Goal: Transaction & Acquisition: Purchase product/service

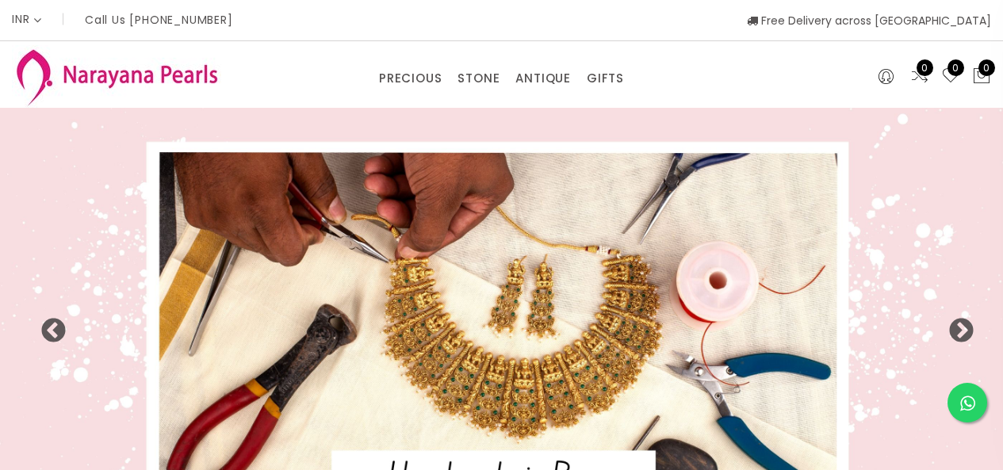
select select "INR"
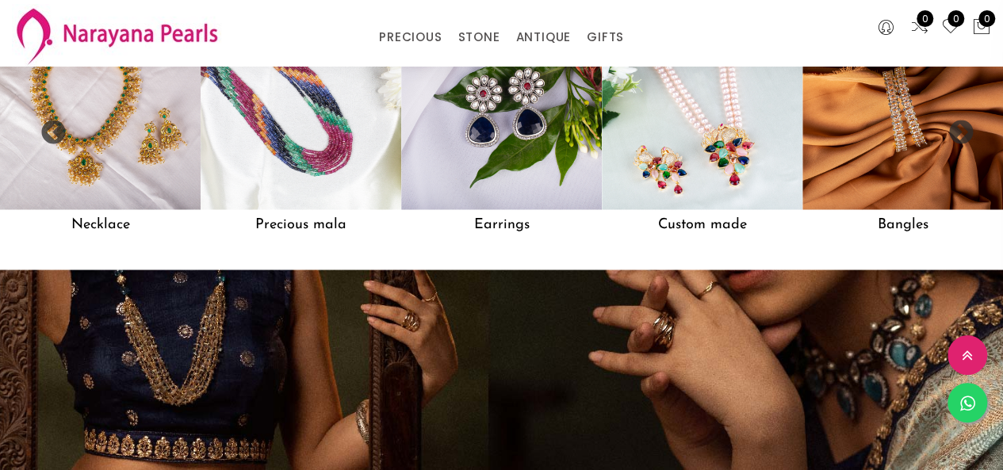
scroll to position [1257, 0]
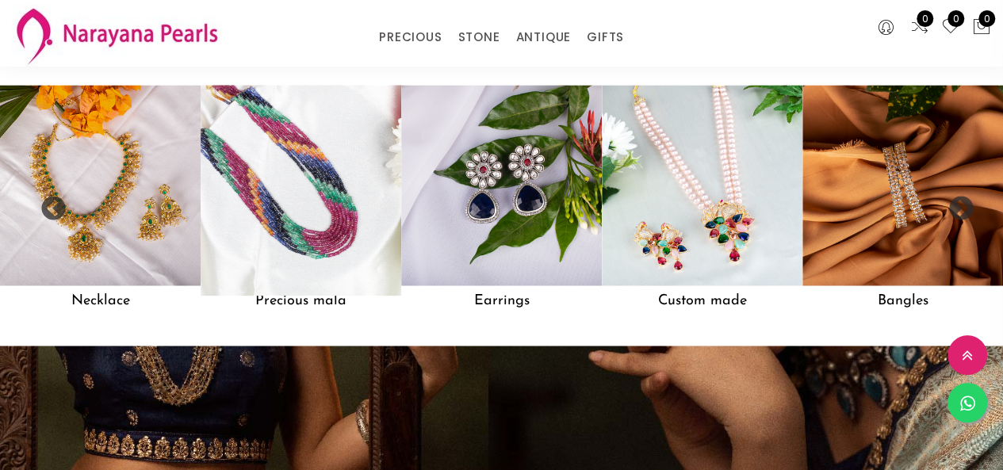
click at [341, 167] on img at bounding box center [300, 185] width 221 height 221
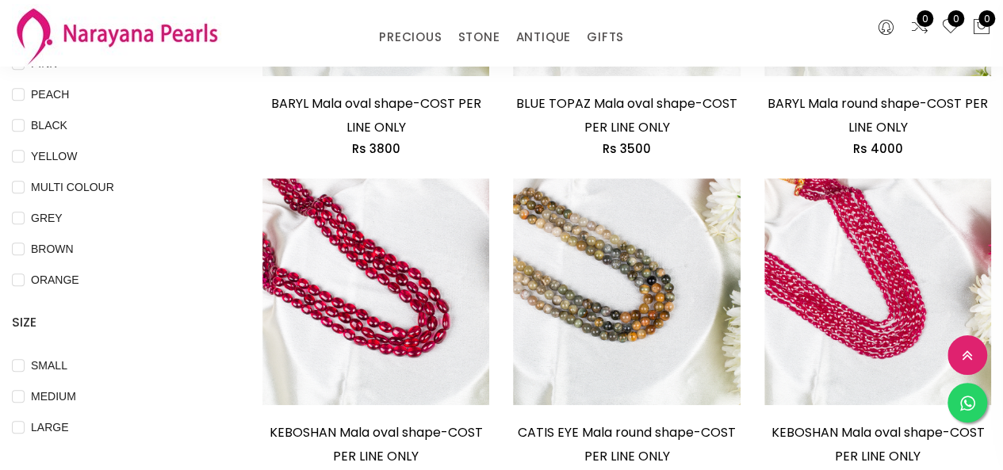
scroll to position [555, 0]
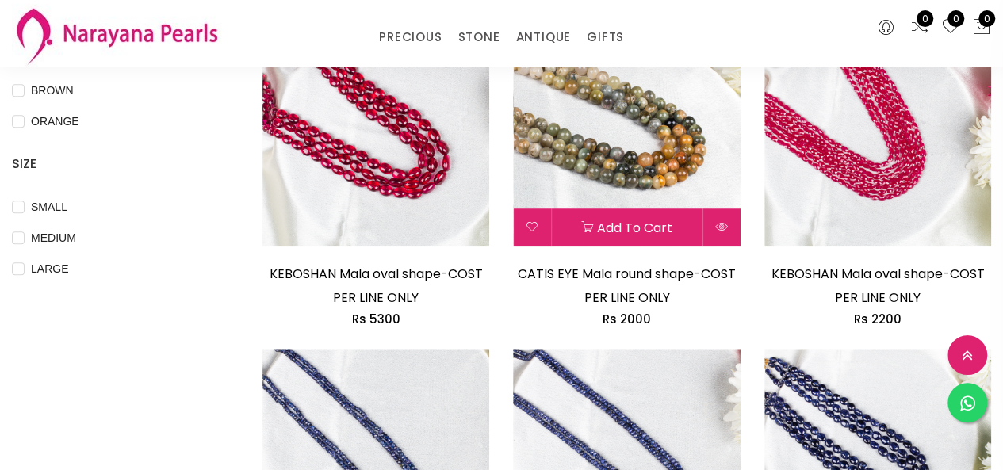
click at [654, 136] on img at bounding box center [626, 133] width 227 height 227
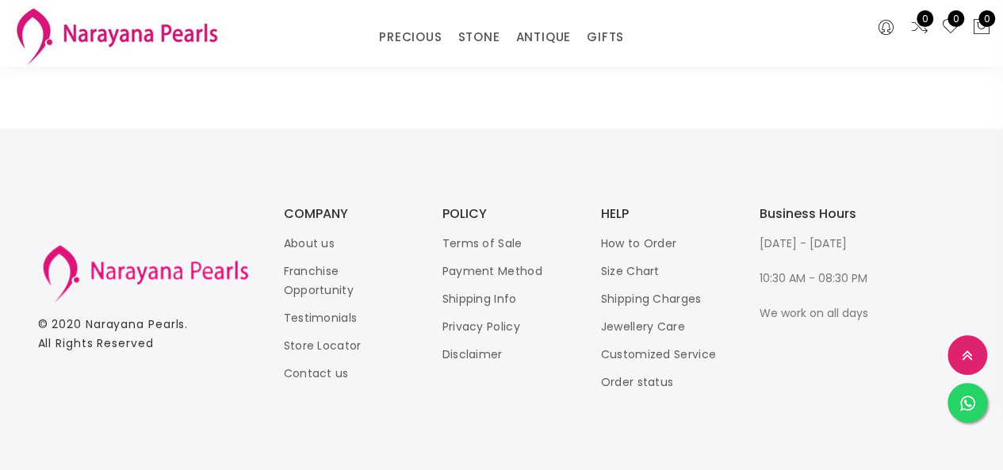
scroll to position [956, 0]
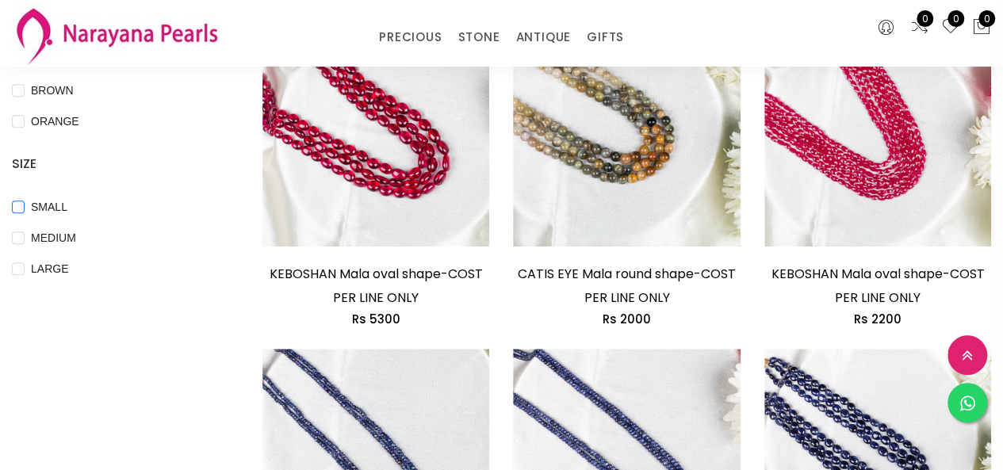
click at [21, 205] on input "SMALL" at bounding box center [18, 219] width 13 height 36
checkbox input "true"
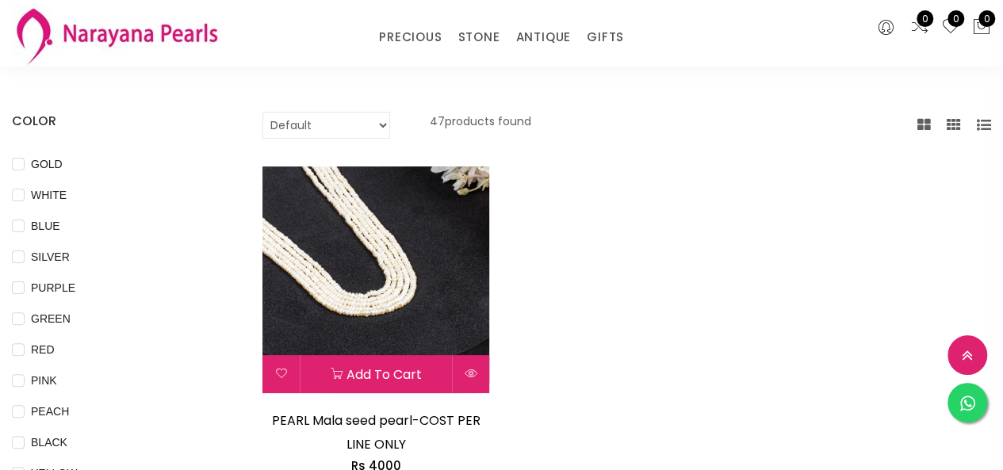
scroll to position [397, 0]
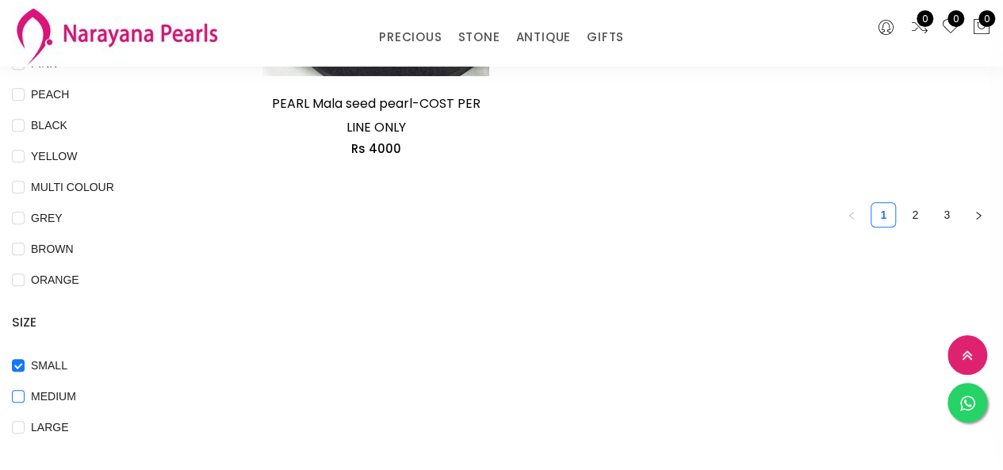
click at [24, 393] on label "MEDIUM" at bounding box center [47, 396] width 71 height 17
click at [16, 390] on input "MEDIUM" at bounding box center [18, 408] width 13 height 36
checkbox input "true"
click at [20, 363] on input "SMALL" at bounding box center [18, 377] width 13 height 36
checkbox input "false"
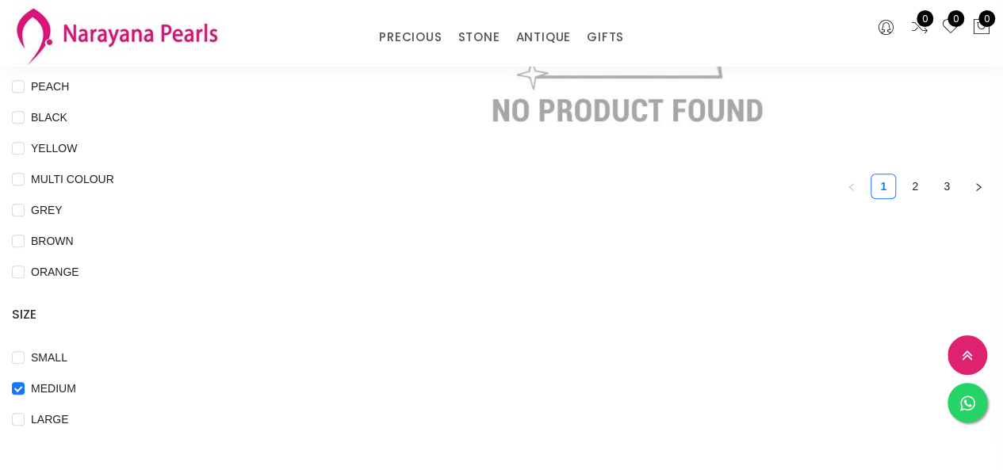
scroll to position [555, 0]
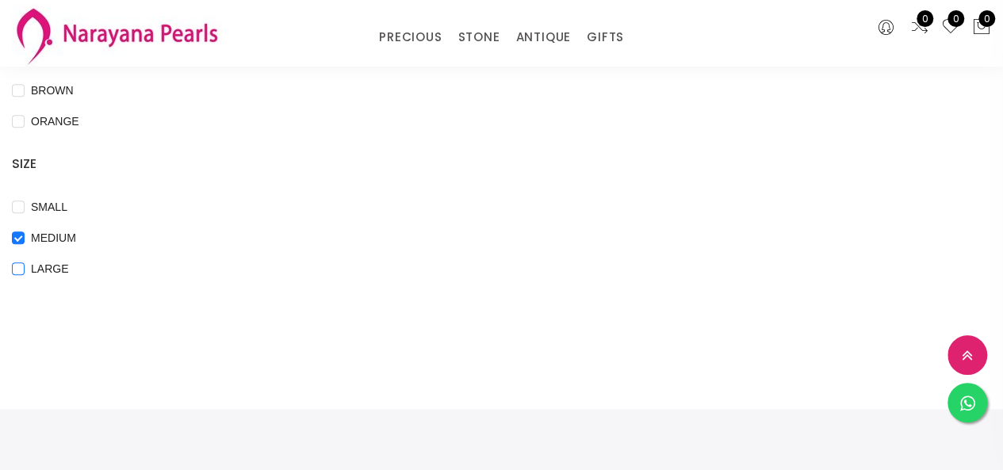
click at [21, 273] on input "LARGE" at bounding box center [18, 281] width 13 height 36
checkbox input "true"
click at [21, 239] on input "MEDIUM" at bounding box center [18, 250] width 13 height 36
checkbox input "false"
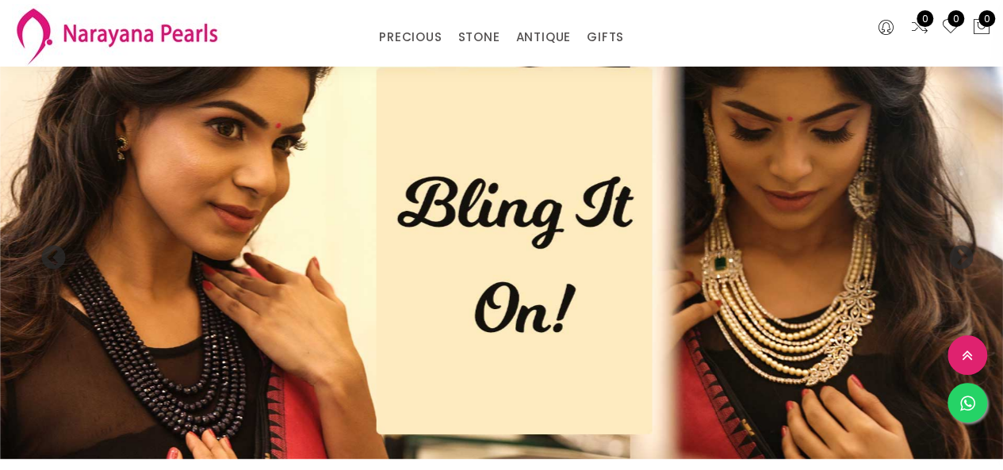
scroll to position [1662, 0]
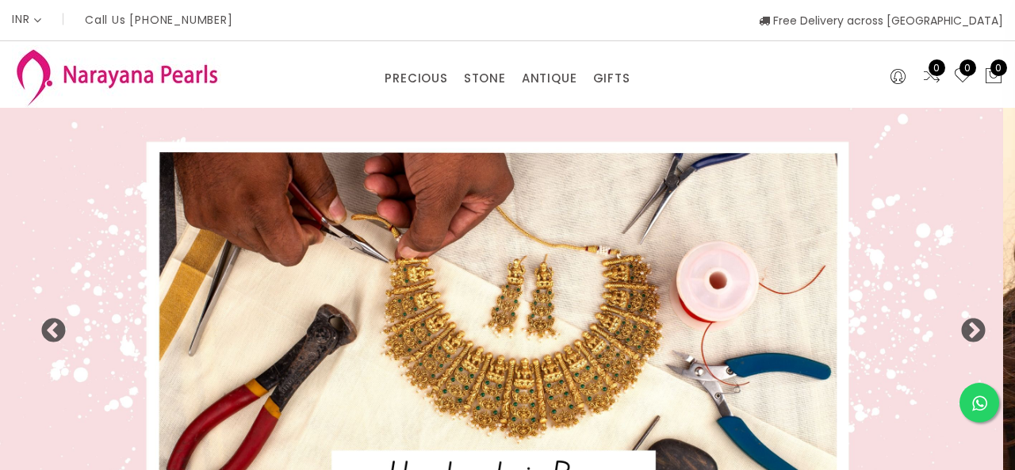
select select "INR"
